Goal: Task Accomplishment & Management: Use online tool/utility

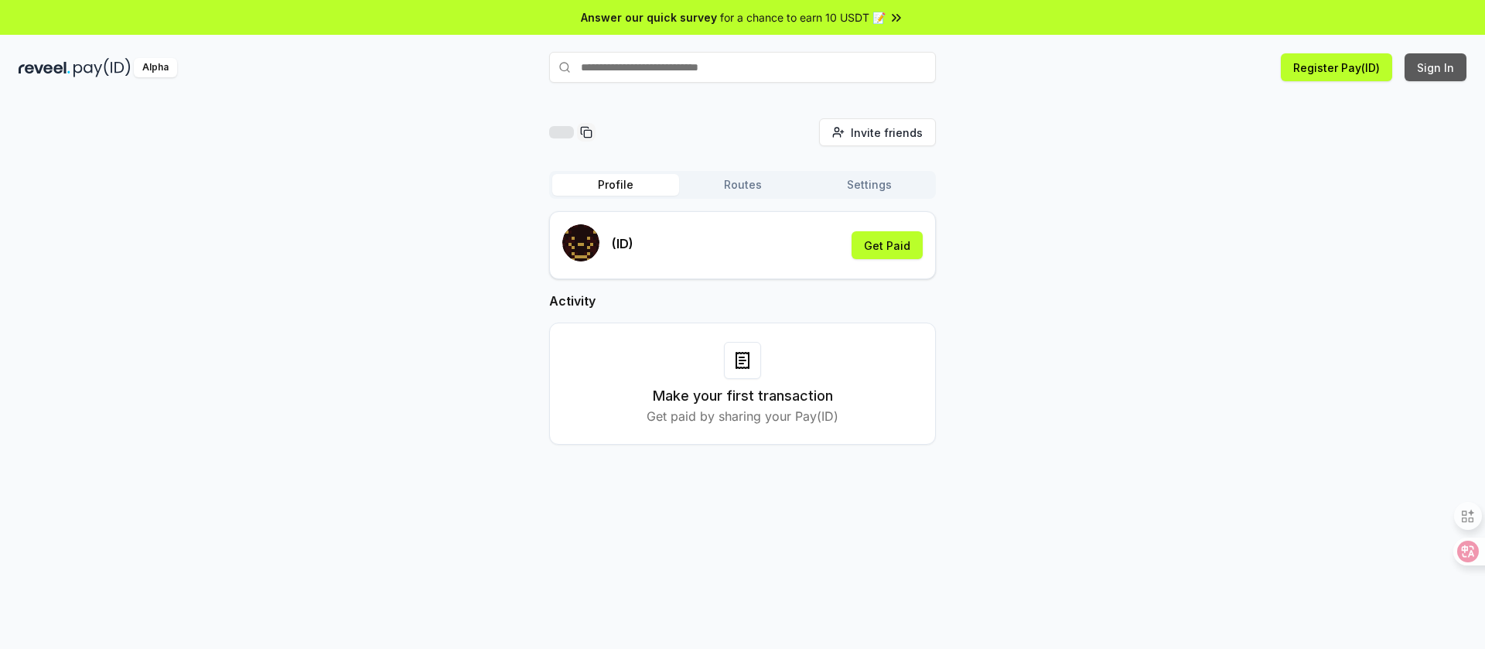
click at [1446, 58] on button "Sign In" at bounding box center [1436, 67] width 62 height 28
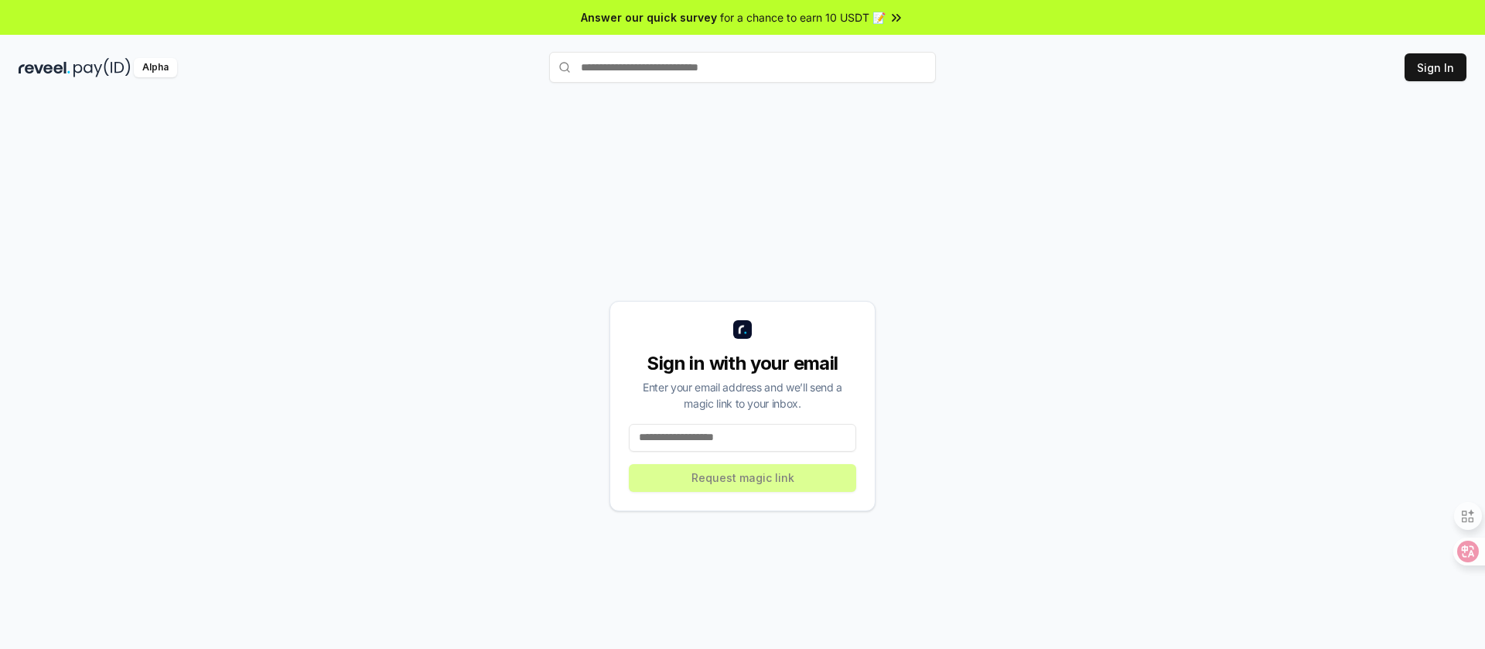
click at [708, 436] on input at bounding box center [742, 438] width 227 height 28
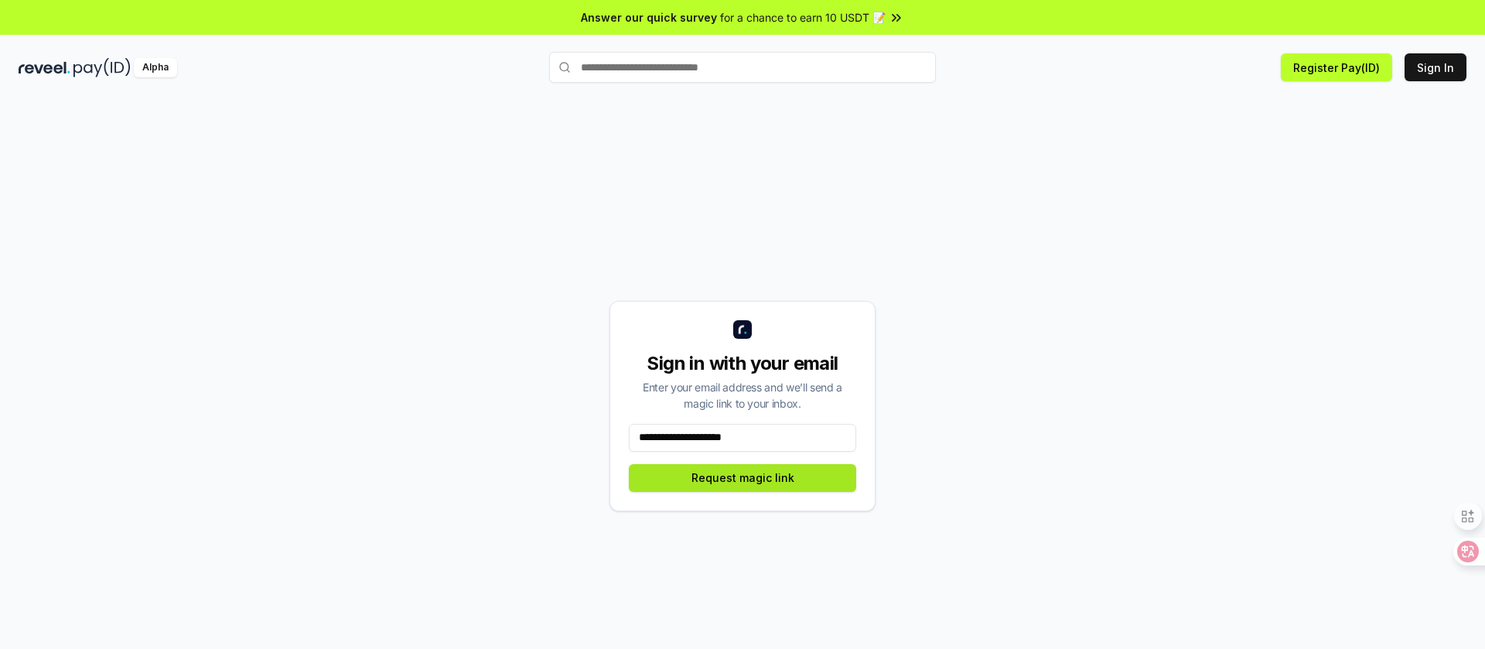
type input "**********"
click at [758, 484] on button "Request magic link" at bounding box center [742, 478] width 227 height 28
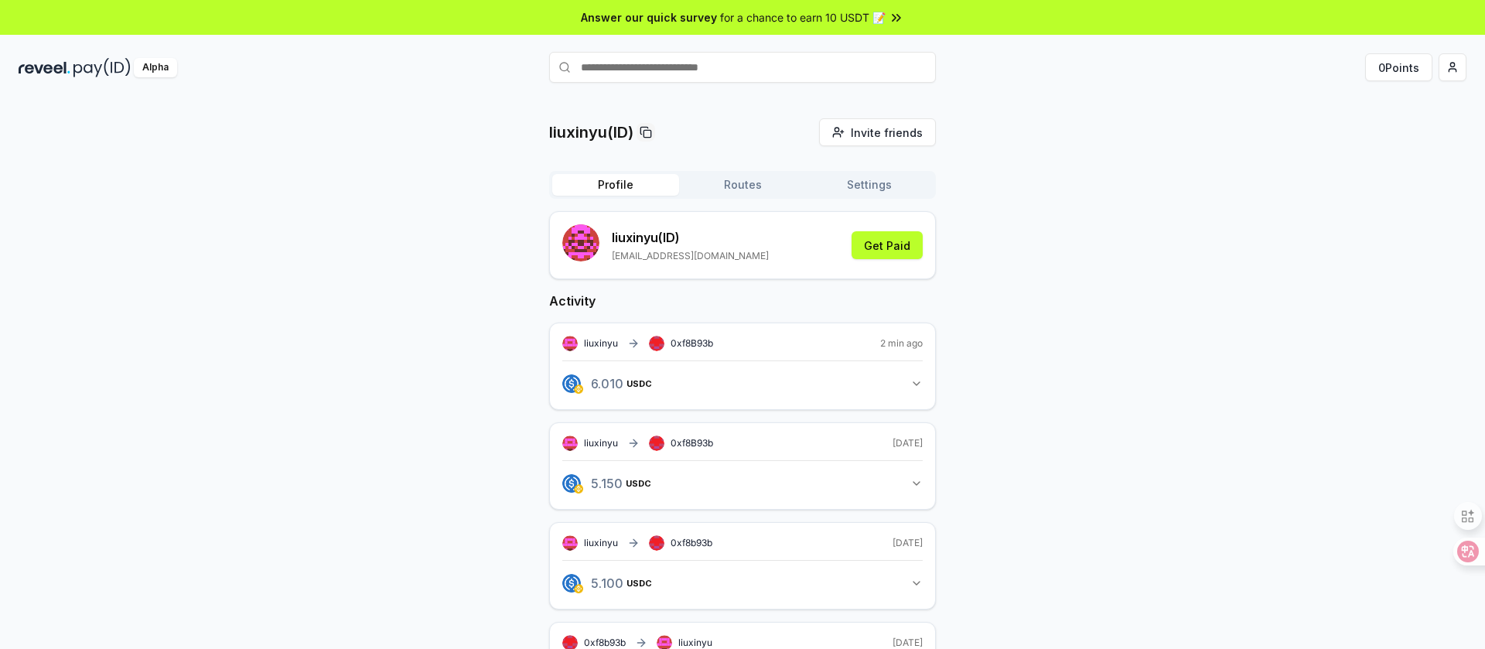
click at [720, 192] on button "Routes" at bounding box center [742, 185] width 127 height 22
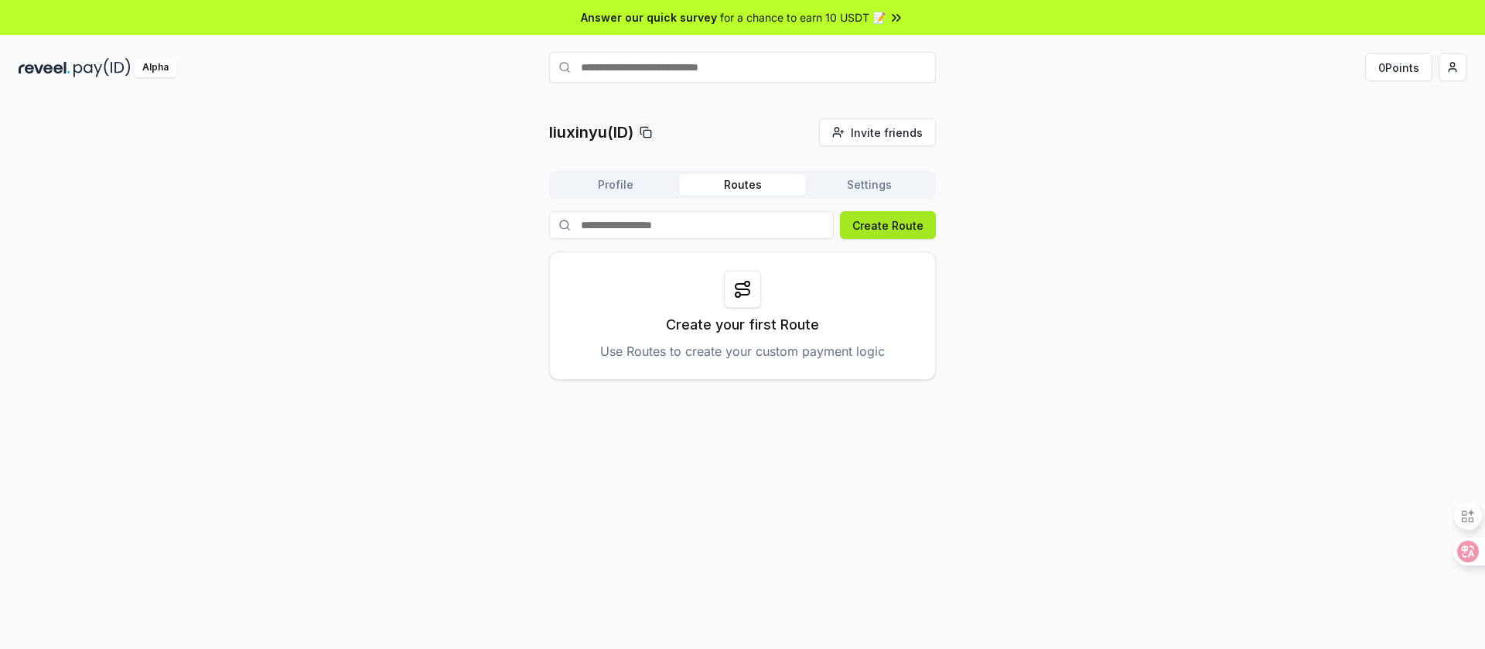
click at [898, 225] on button "Create Route" at bounding box center [888, 225] width 96 height 28
